Goal: Navigation & Orientation: Go to known website

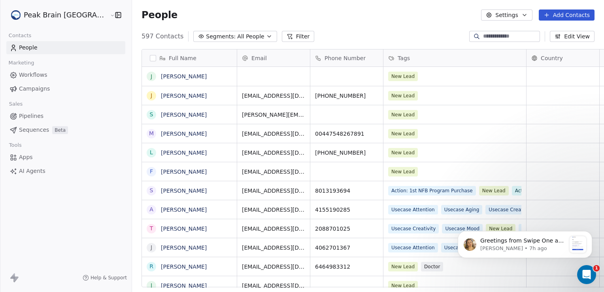
click at [34, 76] on span "Workflows" at bounding box center [33, 75] width 28 height 8
